Goal: Information Seeking & Learning: Understand process/instructions

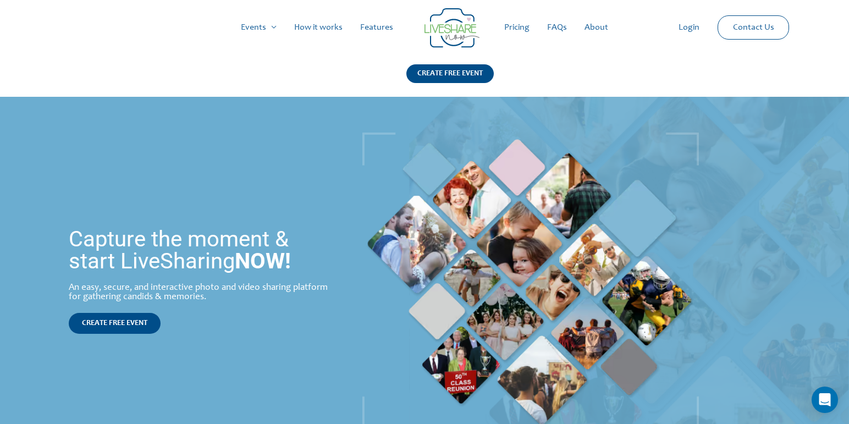
click at [311, 26] on link "How it works" at bounding box center [318, 27] width 66 height 35
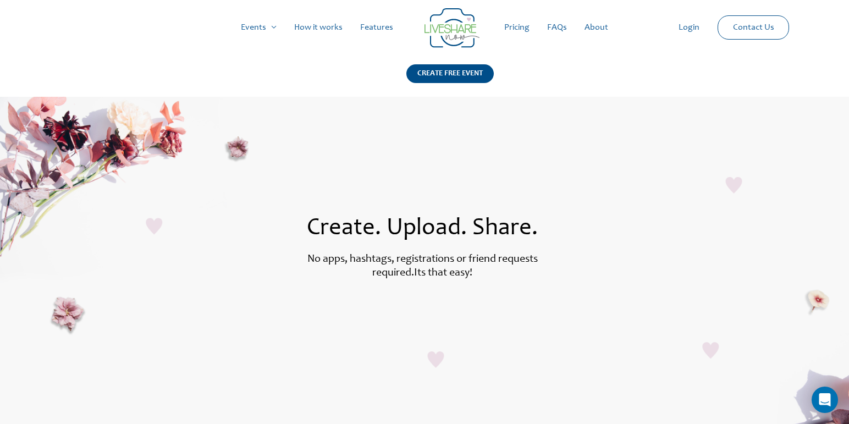
click at [521, 31] on link "Pricing" at bounding box center [517, 27] width 43 height 35
